Goal: Information Seeking & Learning: Check status

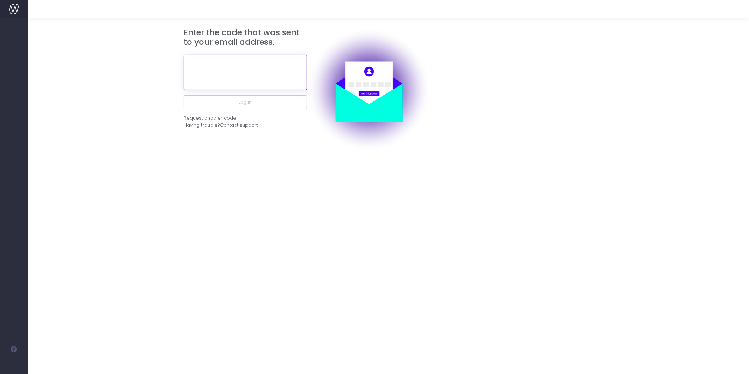
click at [242, 62] on input "text" at bounding box center [245, 72] width 123 height 35
click at [235, 79] on input "text" at bounding box center [245, 72] width 123 height 35
paste input "415127"
type input "415127"
click at [266, 104] on button "Log in" at bounding box center [245, 102] width 123 height 14
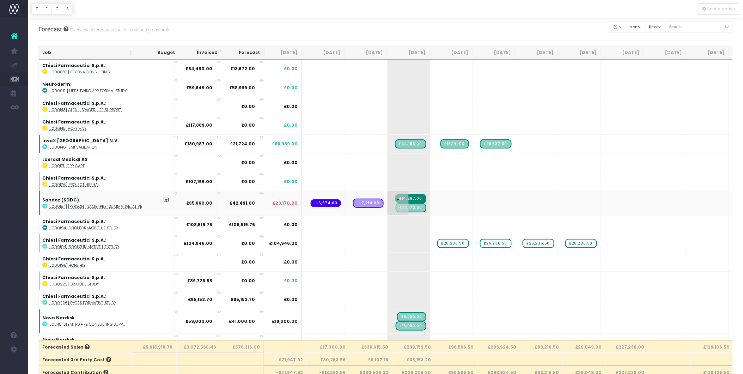
click at [396, 207] on span "£23,170.00" at bounding box center [411, 207] width 31 height 9
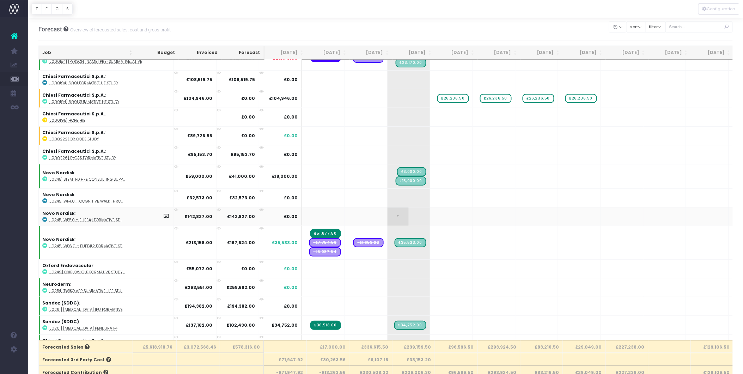
scroll to position [157, 0]
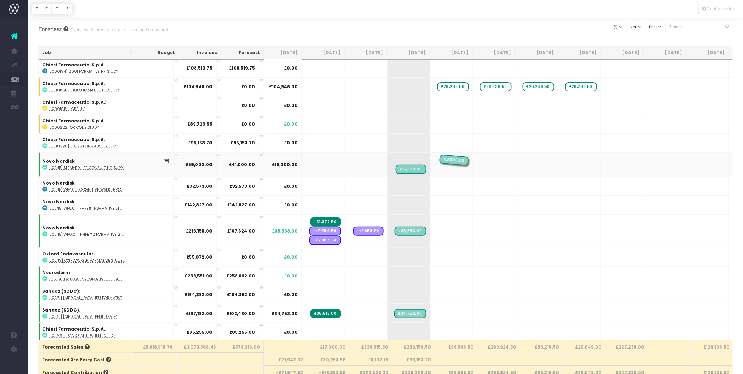
drag, startPoint x: 377, startPoint y: 157, endPoint x: 403, endPoint y: 158, distance: 25.8
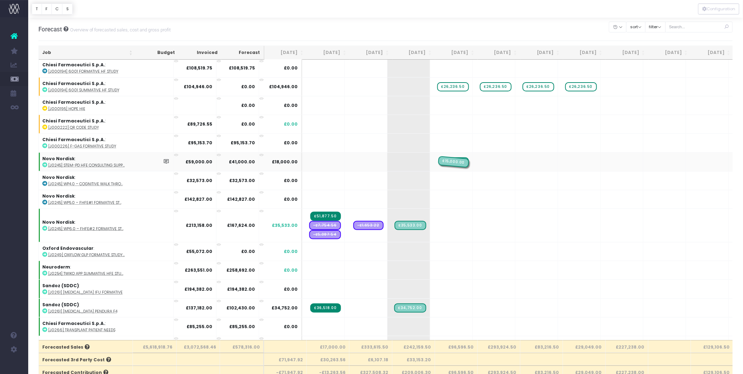
drag, startPoint x: 376, startPoint y: 159, endPoint x: 410, endPoint y: 156, distance: 33.6
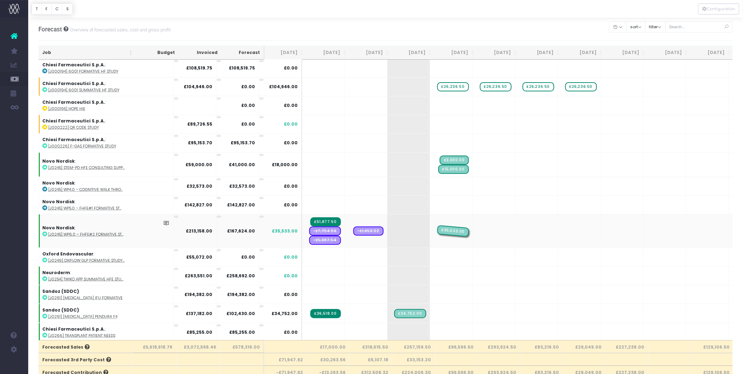
drag, startPoint x: 378, startPoint y: 227, endPoint x: 411, endPoint y: 225, distance: 33.2
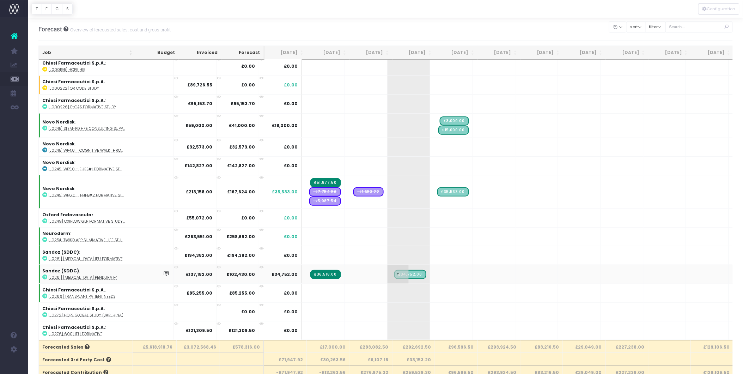
click at [394, 270] on span "£34,752.00" at bounding box center [410, 274] width 32 height 9
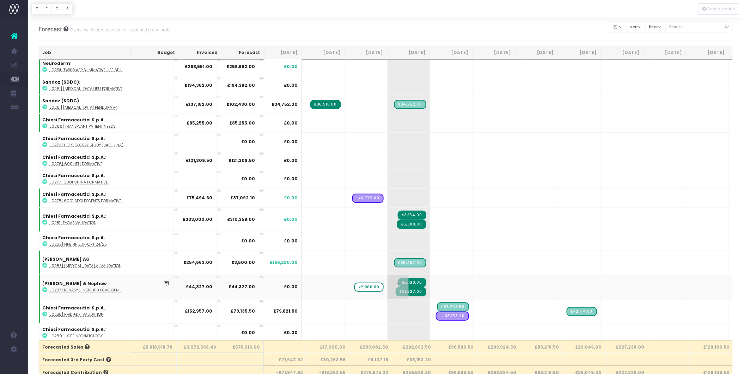
scroll to position [392, 0]
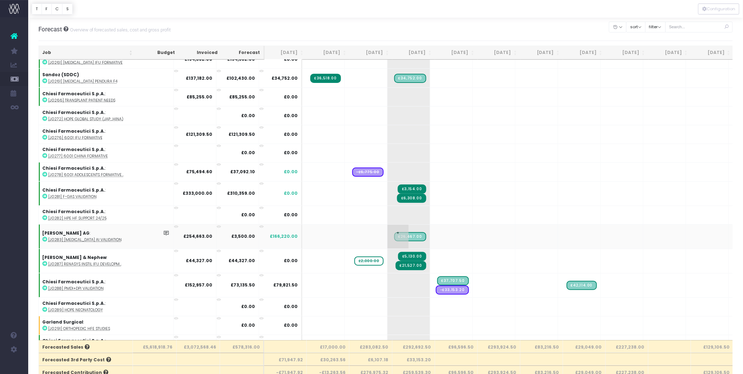
click at [394, 232] on span "£26,467.00" at bounding box center [410, 236] width 32 height 9
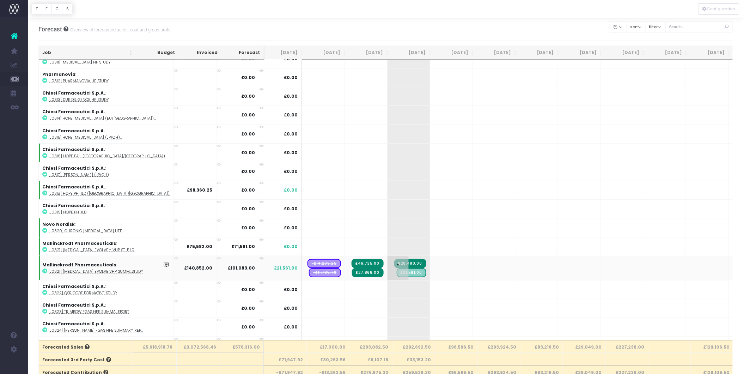
scroll to position [940, 0]
click at [397, 268] on span "£21,561.00" at bounding box center [412, 272] width 30 height 9
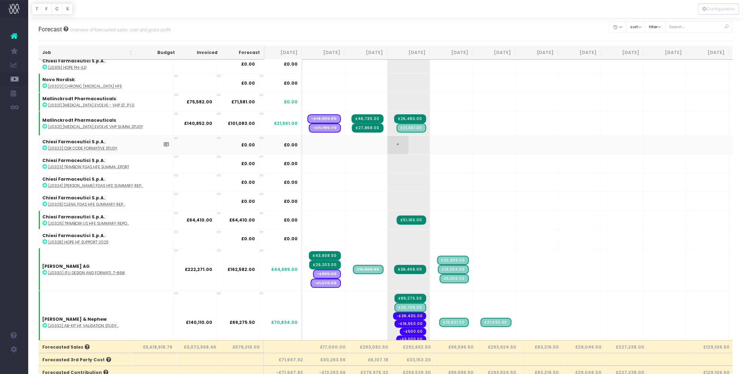
scroll to position [1097, 0]
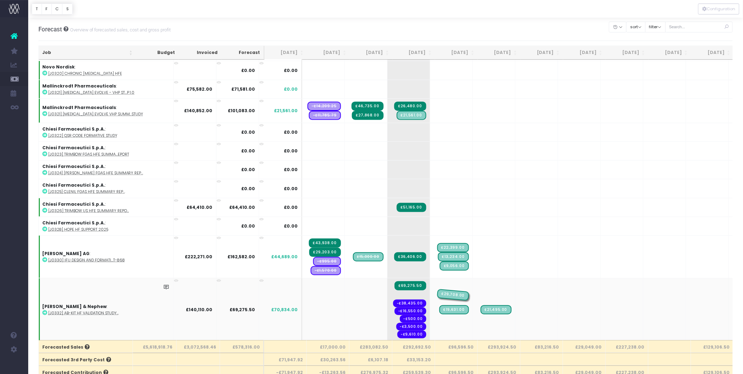
drag, startPoint x: 374, startPoint y: 278, endPoint x: 409, endPoint y: 279, distance: 34.9
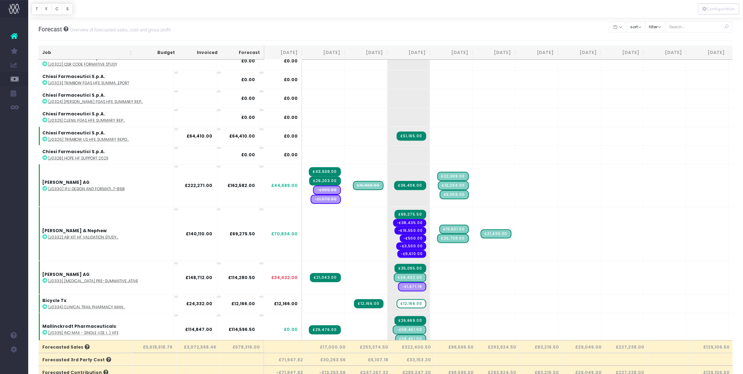
scroll to position [1175, 0]
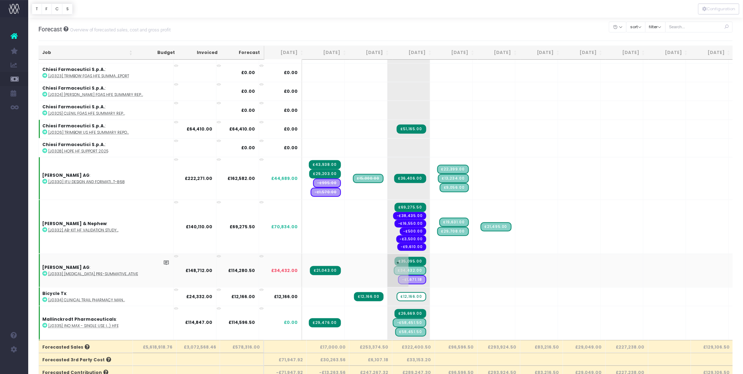
click at [394, 266] on span "£34,432.00" at bounding box center [410, 270] width 32 height 9
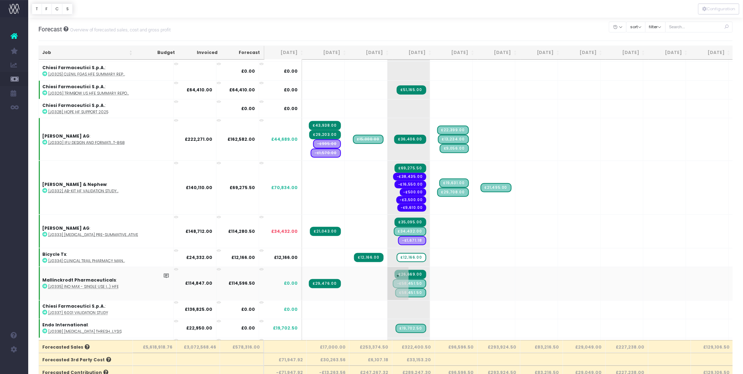
click at [395, 288] on span "£58,451.50" at bounding box center [410, 292] width 31 height 9
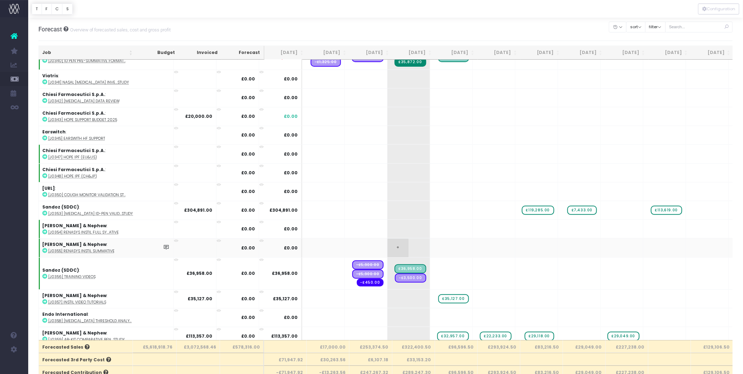
scroll to position [1528, 0]
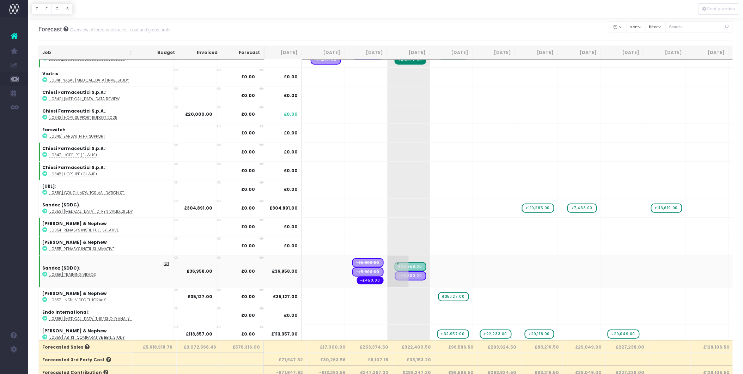
click at [395, 262] on span "£36,958.00" at bounding box center [411, 266] width 32 height 9
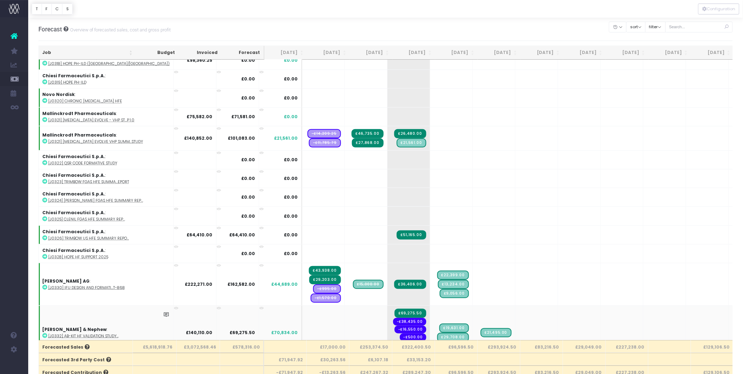
scroll to position [1056, 0]
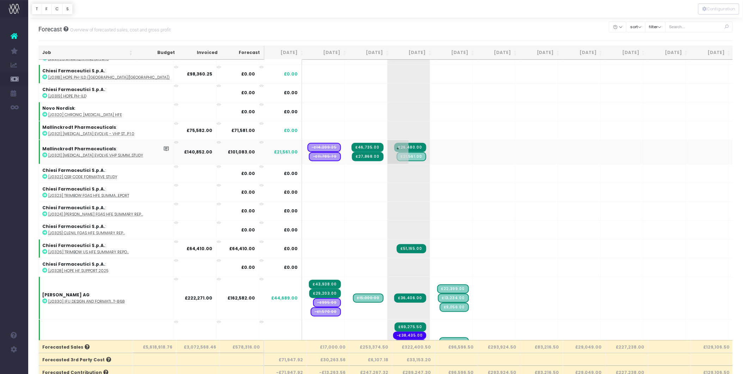
click at [397, 152] on span "£21,561.00" at bounding box center [412, 156] width 30 height 9
